Goal: Task Accomplishment & Management: Manage account settings

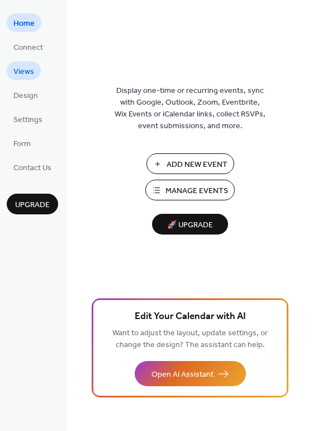
click at [27, 77] on span "Views" at bounding box center [23, 72] width 21 height 12
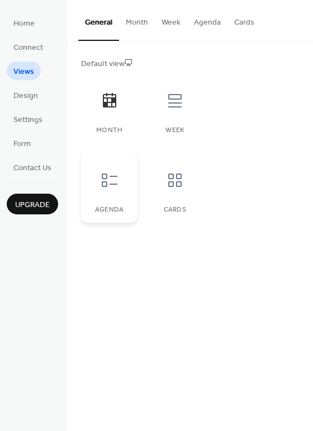
click at [129, 200] on div "Agenda" at bounding box center [109, 187] width 57 height 71
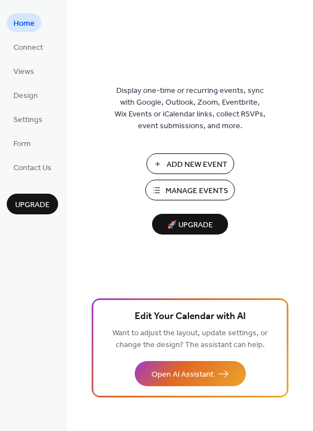
click at [183, 159] on span "Add New Event" at bounding box center [197, 165] width 61 height 12
click at [23, 125] on span "Settings" at bounding box center [27, 120] width 29 height 12
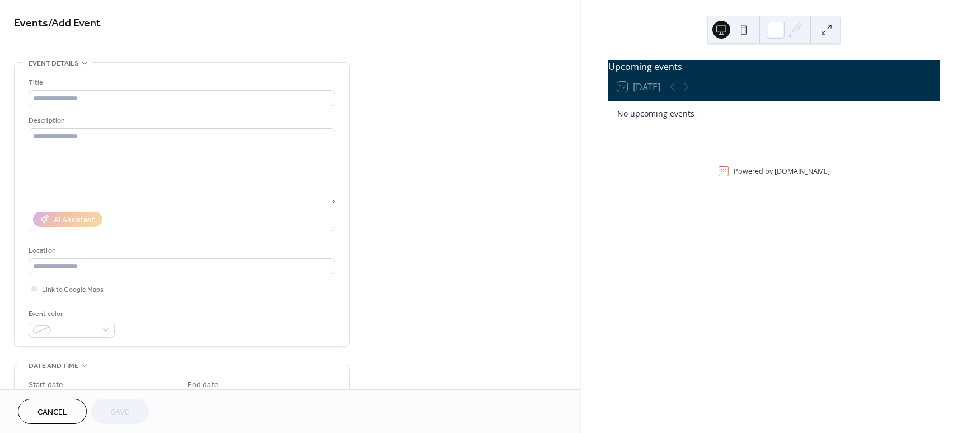
scroll to position [70, 0]
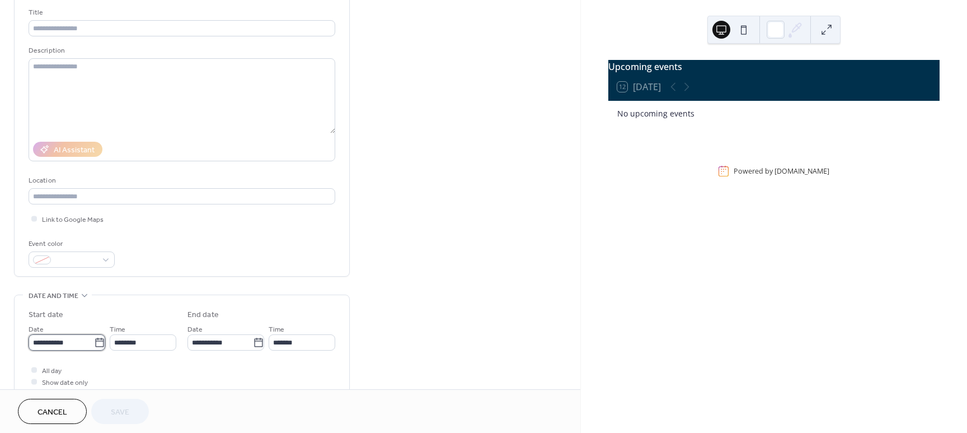
click at [73, 347] on input "**********" at bounding box center [61, 342] width 65 height 16
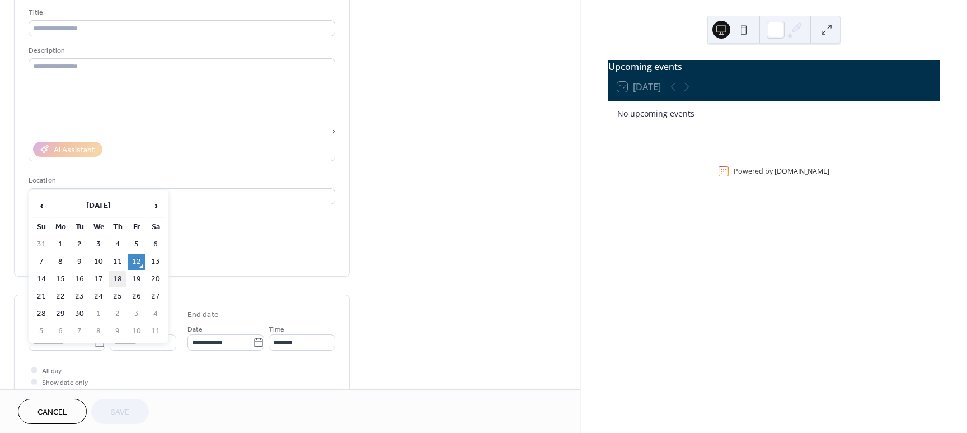
click at [117, 278] on td "18" at bounding box center [118, 279] width 18 height 16
type input "**********"
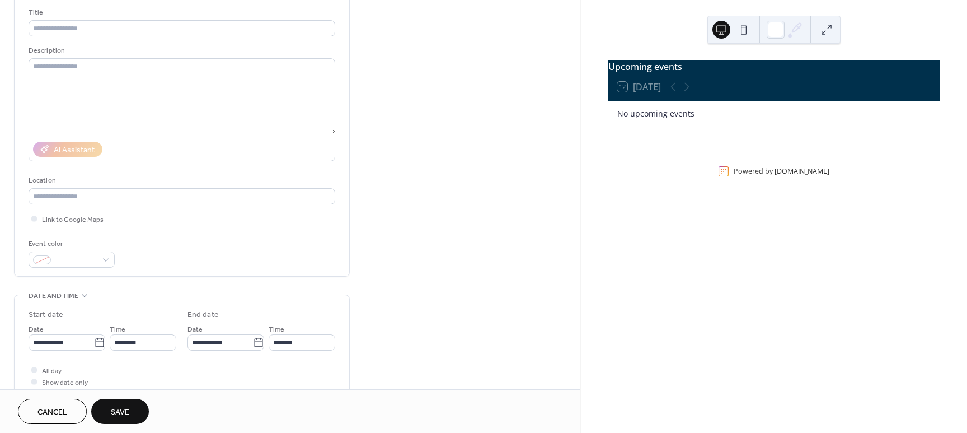
scroll to position [140, 0]
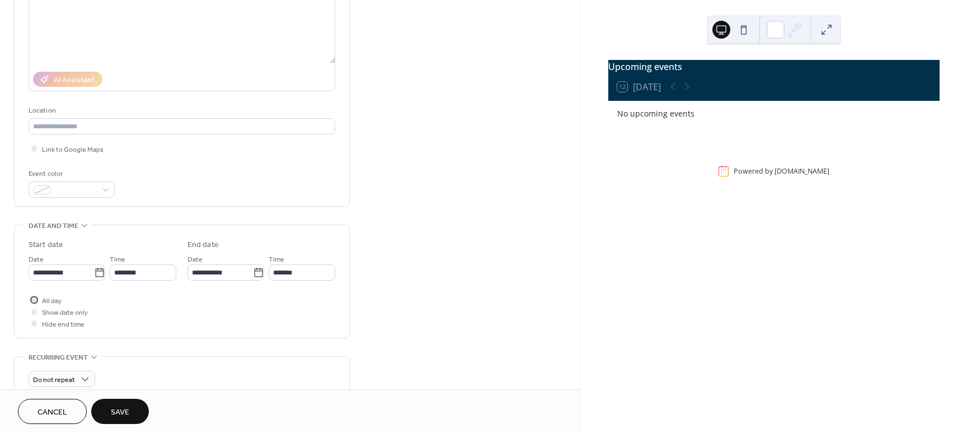
click at [35, 298] on div at bounding box center [34, 300] width 6 height 6
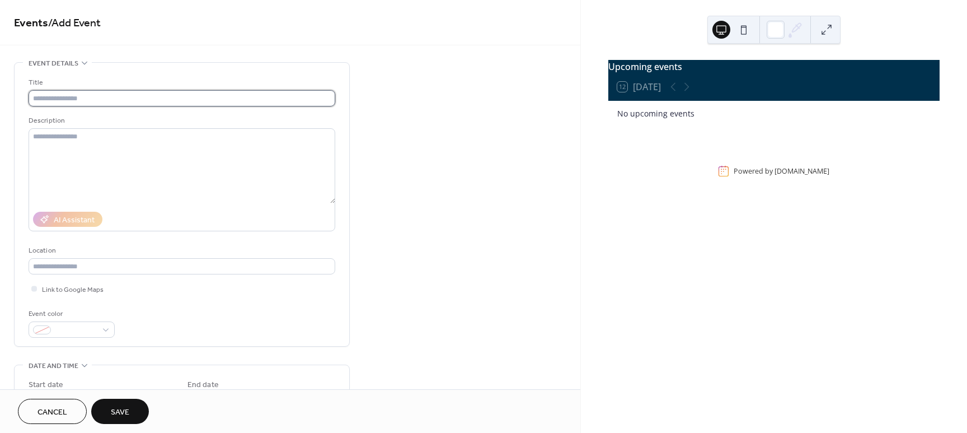
click at [110, 92] on input "text" at bounding box center [182, 98] width 307 height 16
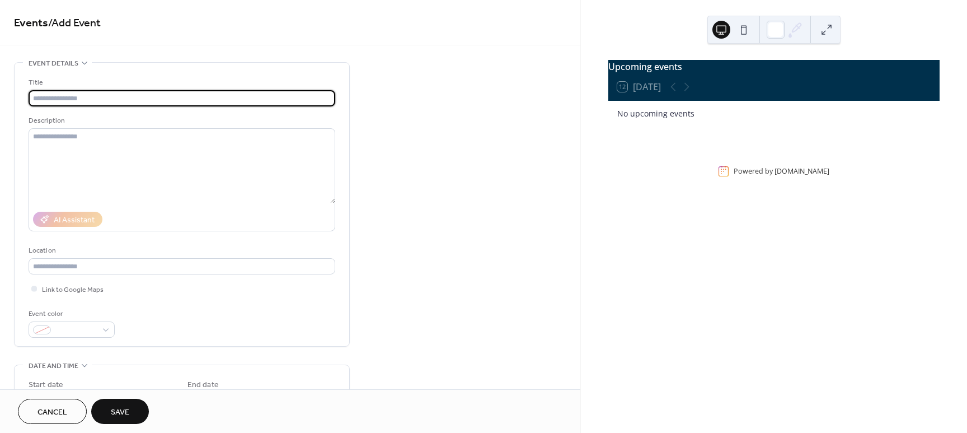
paste input "**********"
type input "**********"
click at [436, 240] on div "**********" at bounding box center [290, 404] width 580 height 685
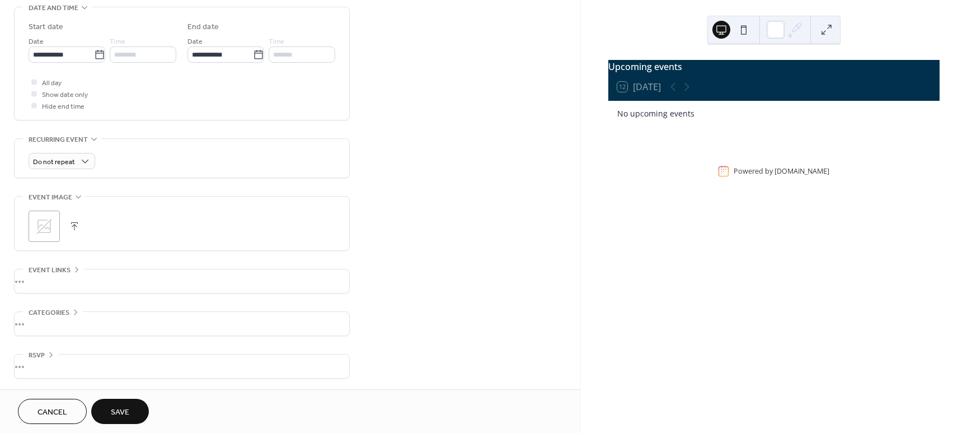
scroll to position [358, 0]
click at [37, 366] on div "•••" at bounding box center [182, 366] width 335 height 24
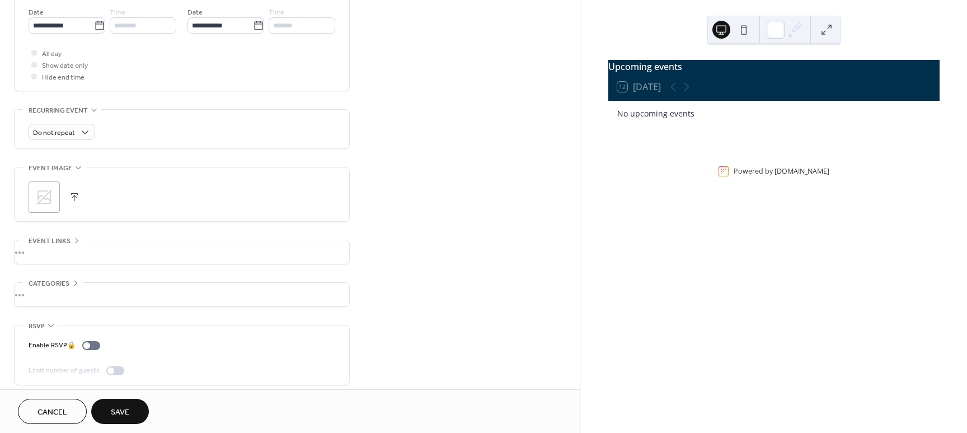
scroll to position [394, 0]
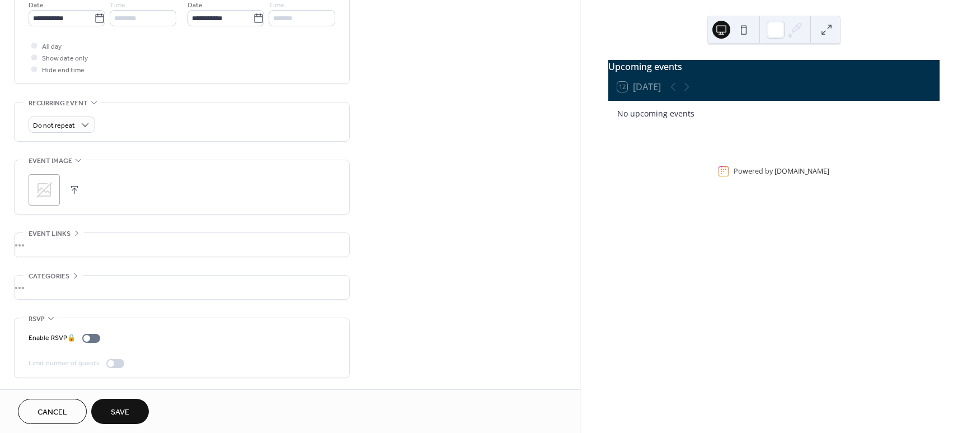
click at [122, 410] on span "Save" at bounding box center [120, 412] width 18 height 12
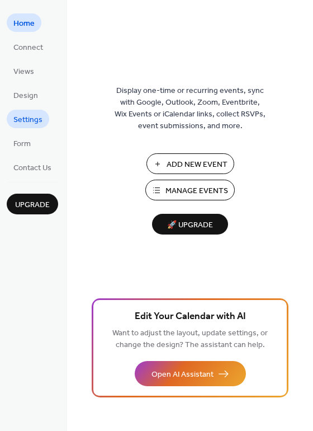
click at [32, 120] on span "Settings" at bounding box center [27, 120] width 29 height 12
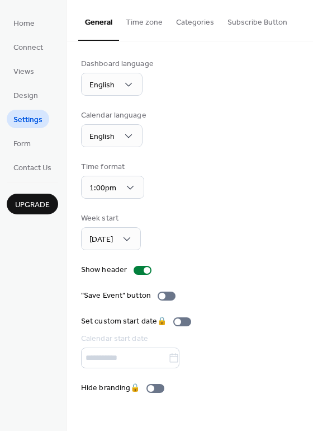
click at [231, 26] on button "Subscribe Button" at bounding box center [257, 20] width 73 height 40
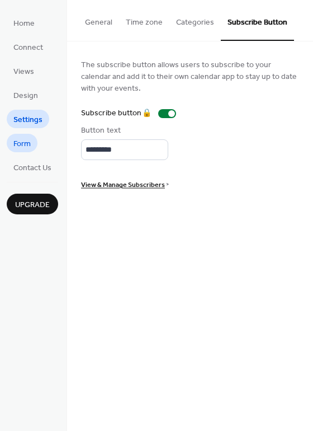
click at [25, 143] on span "Form" at bounding box center [21, 144] width 17 height 12
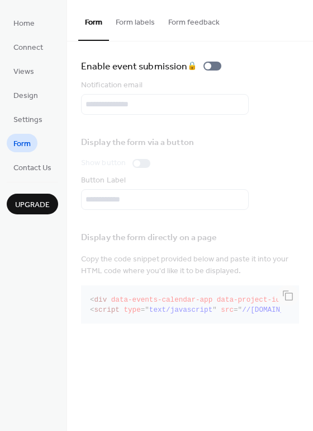
click at [137, 20] on button "Form labels" at bounding box center [135, 20] width 53 height 40
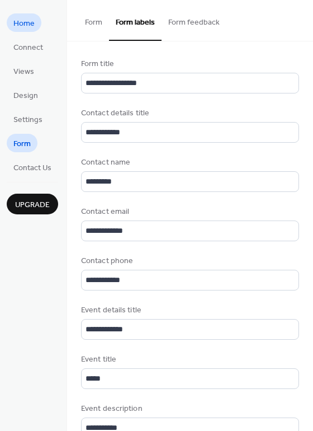
click at [32, 22] on span "Home" at bounding box center [23, 24] width 21 height 12
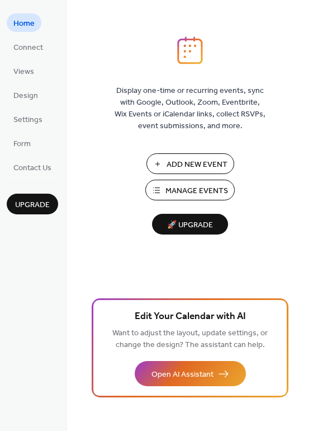
click at [205, 189] on span "Manage Events" at bounding box center [197, 191] width 63 height 12
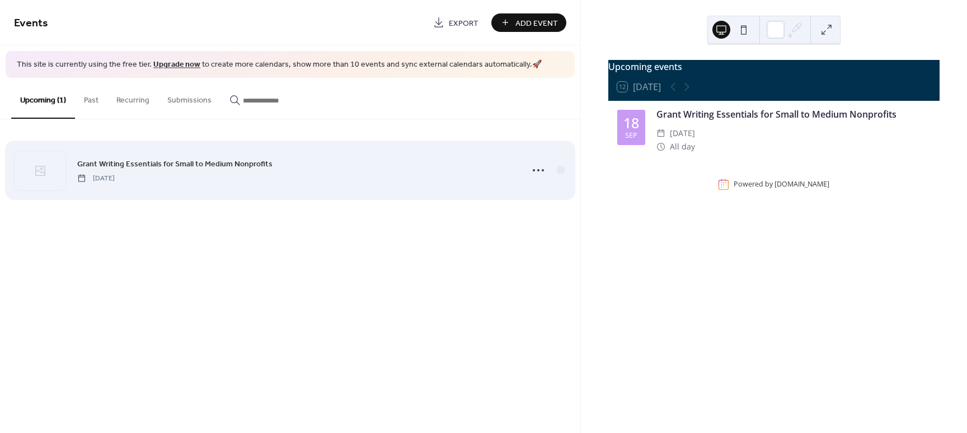
click at [115, 179] on span "Thursday, September 18, 2025" at bounding box center [95, 178] width 37 height 10
click at [529, 167] on icon at bounding box center [538, 170] width 18 height 18
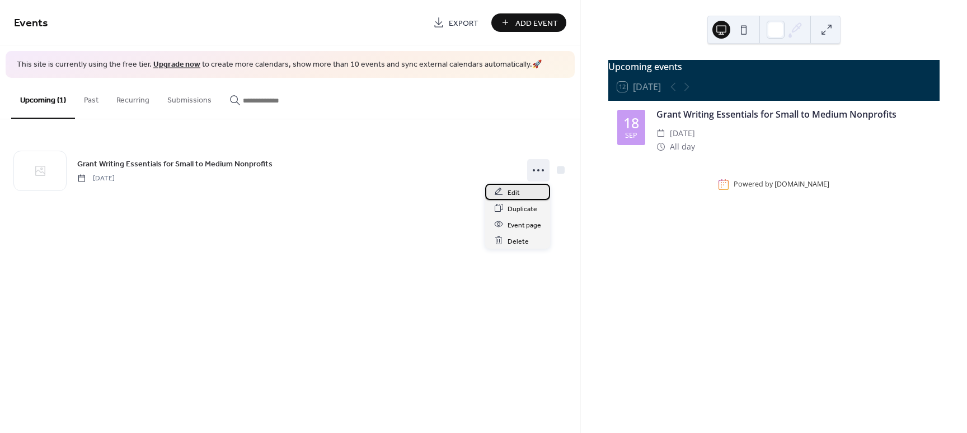
click at [520, 187] on div "Edit" at bounding box center [517, 192] width 65 height 16
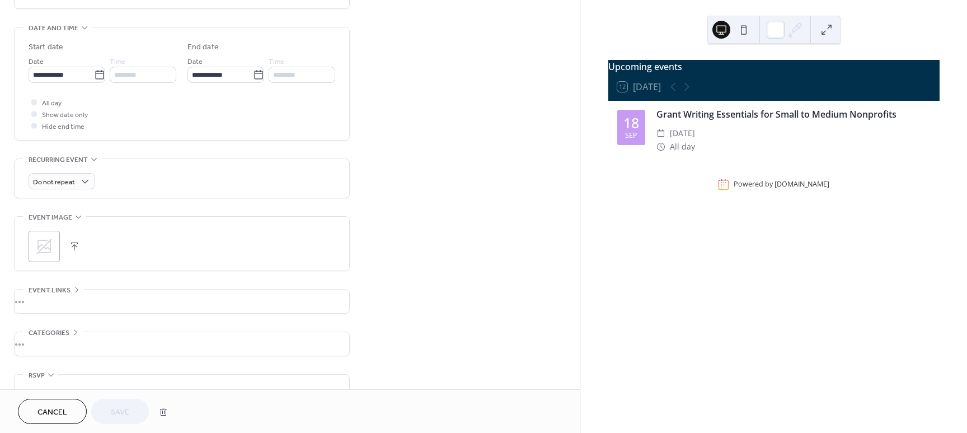
scroll to position [350, 0]
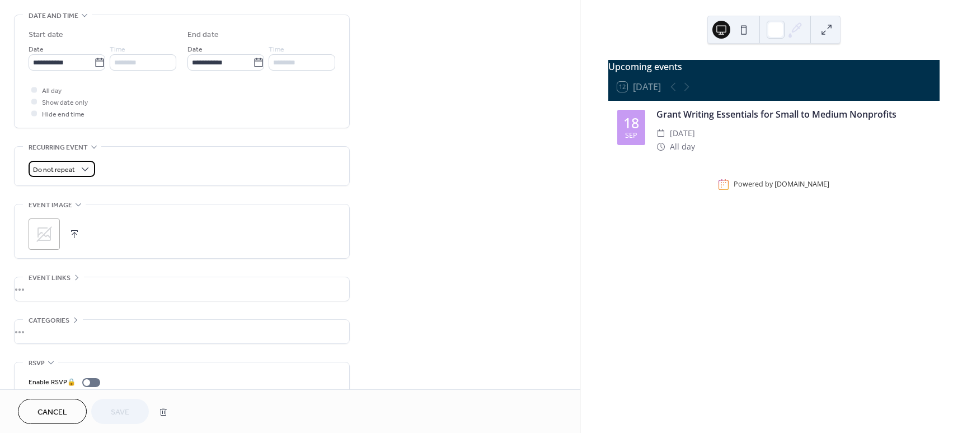
click at [75, 168] on div "Do not repeat" at bounding box center [62, 169] width 67 height 16
click at [166, 167] on div "Do not repeat" at bounding box center [182, 169] width 307 height 16
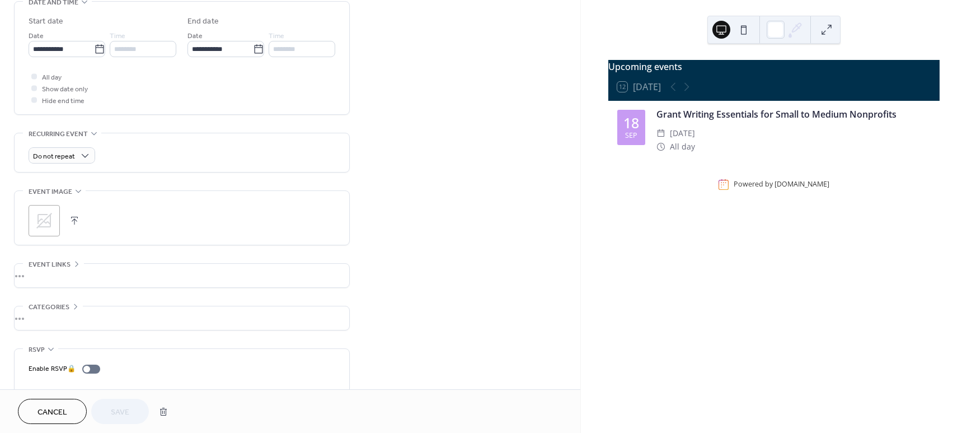
scroll to position [394, 0]
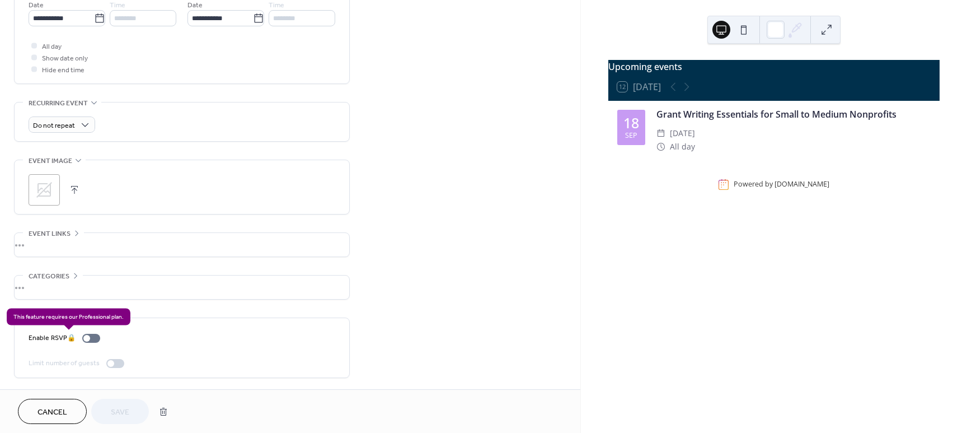
click at [85, 335] on div "Enable RSVP 🔒" at bounding box center [67, 338] width 76 height 12
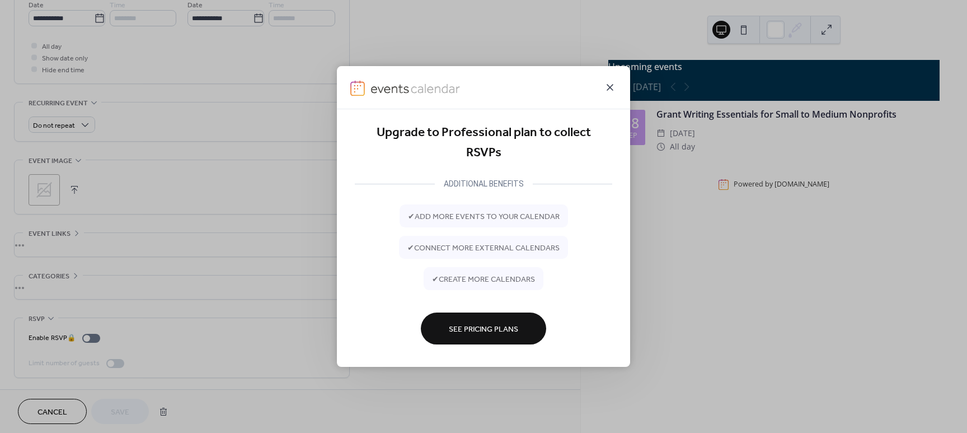
click at [609, 88] on icon at bounding box center [610, 87] width 7 height 7
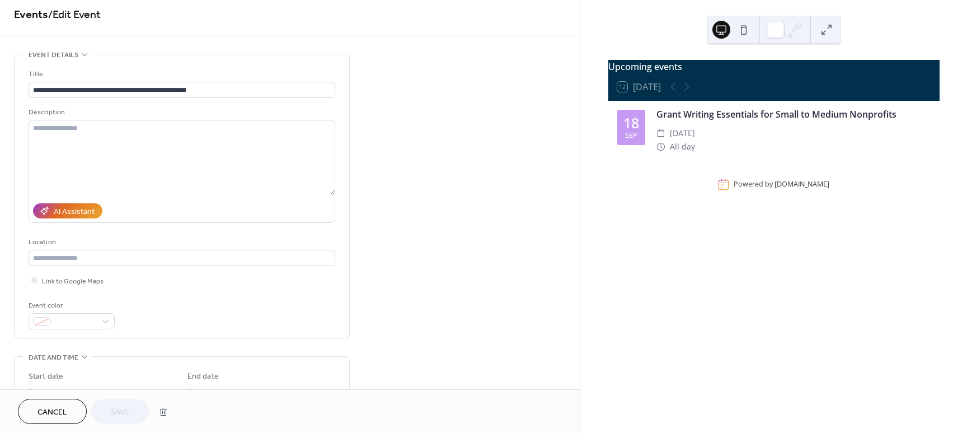
scroll to position [0, 0]
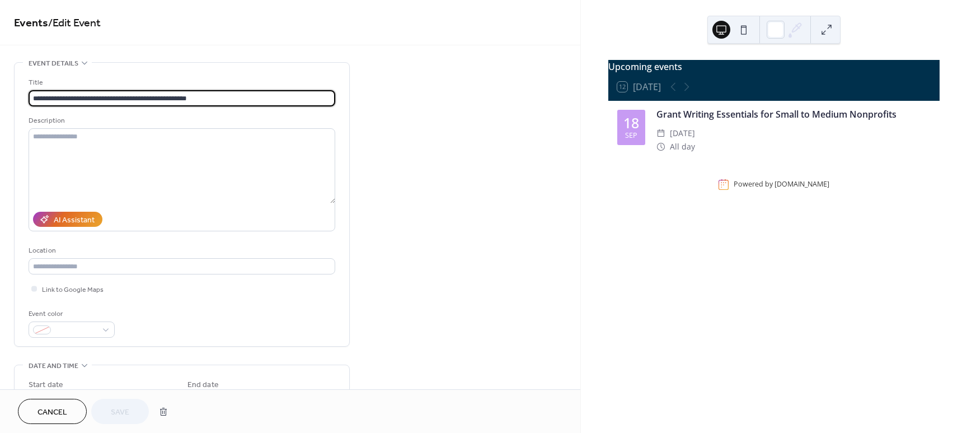
click at [206, 96] on input "**********" at bounding box center [182, 98] width 307 height 16
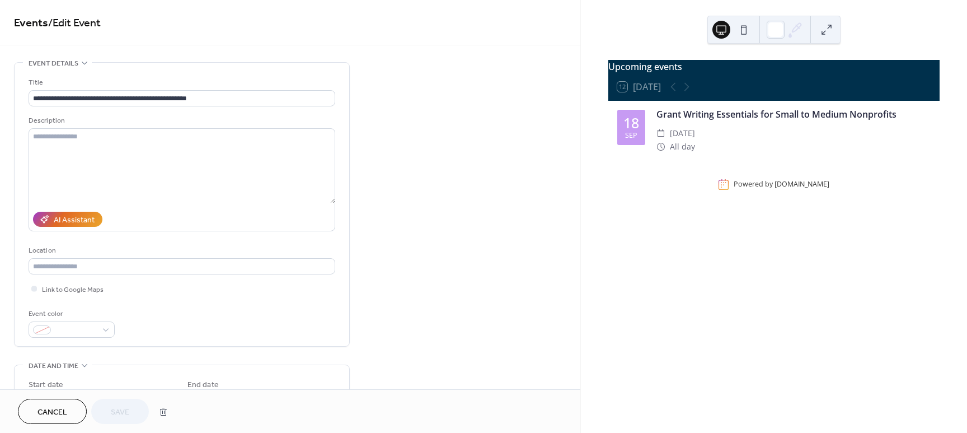
click at [473, 111] on div "**********" at bounding box center [290, 422] width 580 height 721
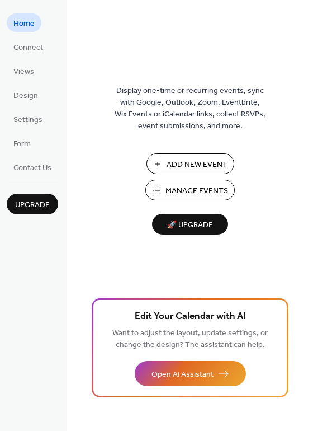
click at [214, 190] on span "Manage Events" at bounding box center [197, 191] width 63 height 12
